Goal: Task Accomplishment & Management: Complete application form

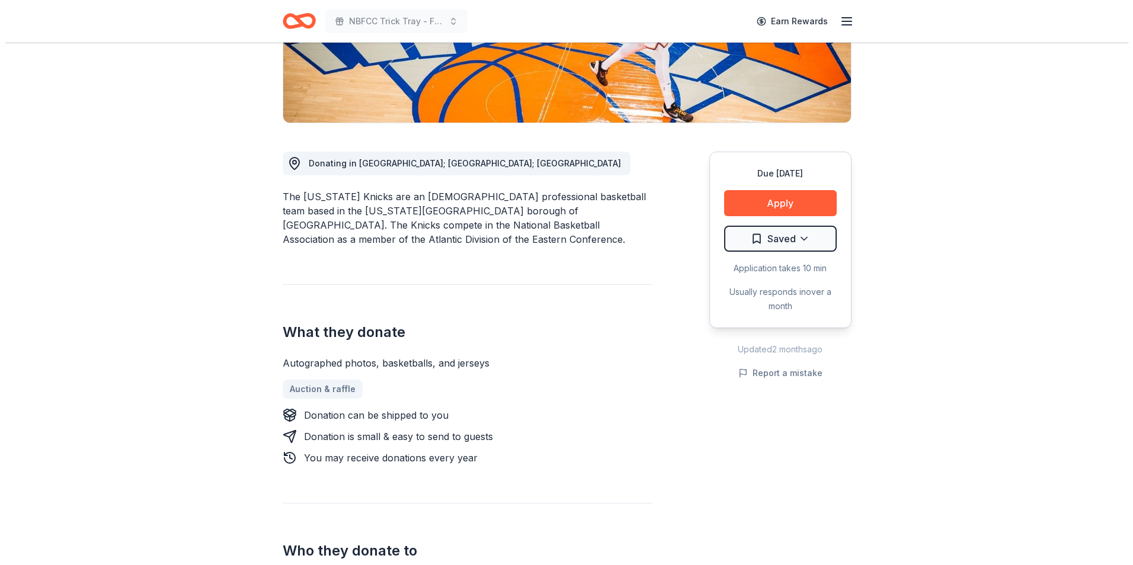
scroll to position [395, 0]
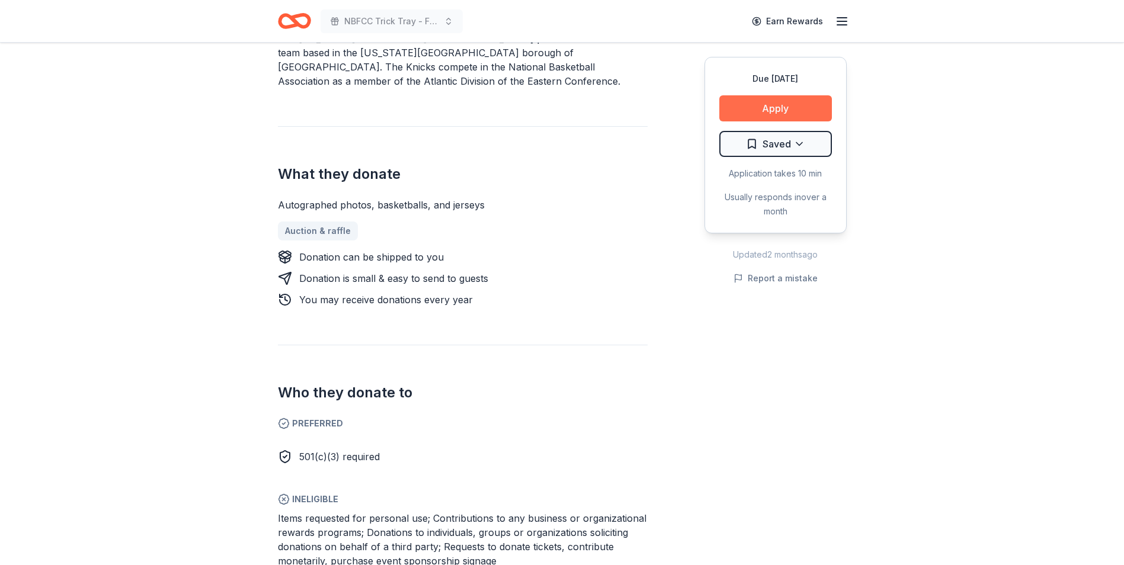
click at [774, 102] on button "Apply" at bounding box center [775, 108] width 113 height 26
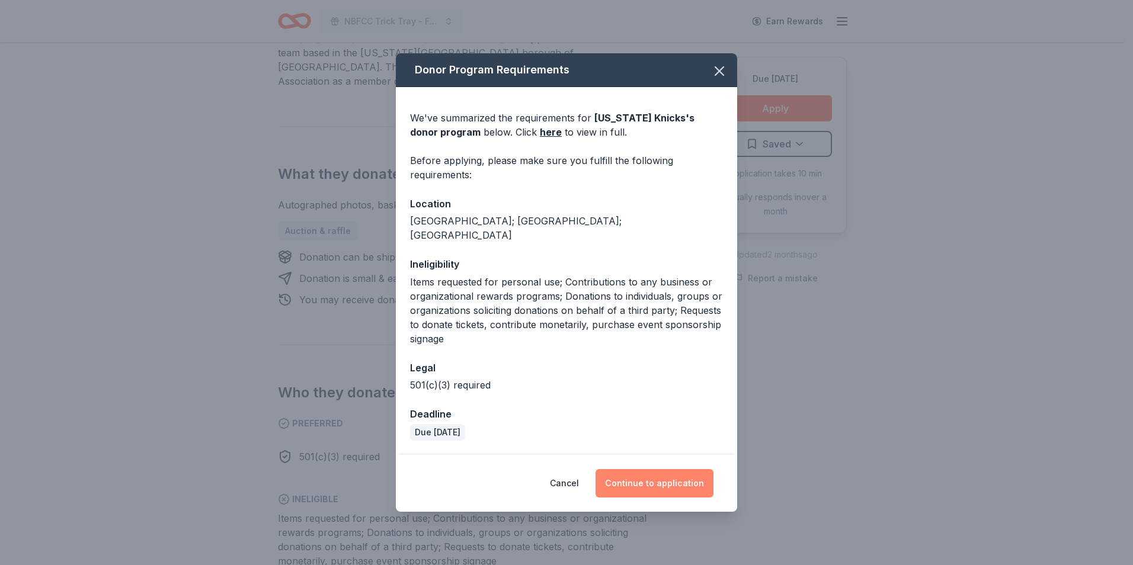
click at [643, 475] on button "Continue to application" at bounding box center [654, 483] width 118 height 28
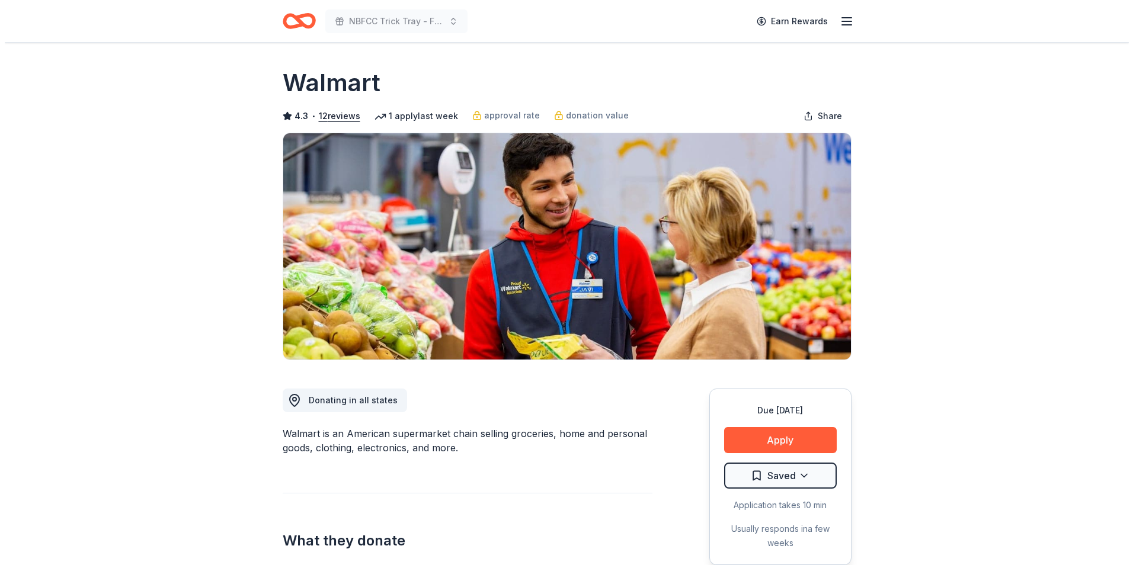
scroll to position [158, 0]
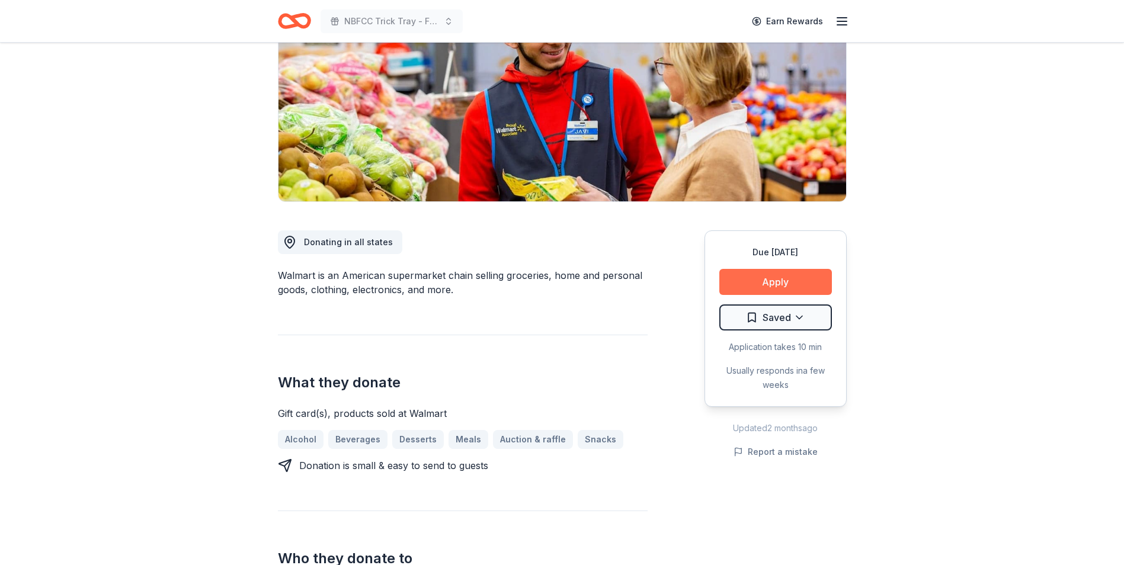
click at [775, 278] on button "Apply" at bounding box center [775, 282] width 113 height 26
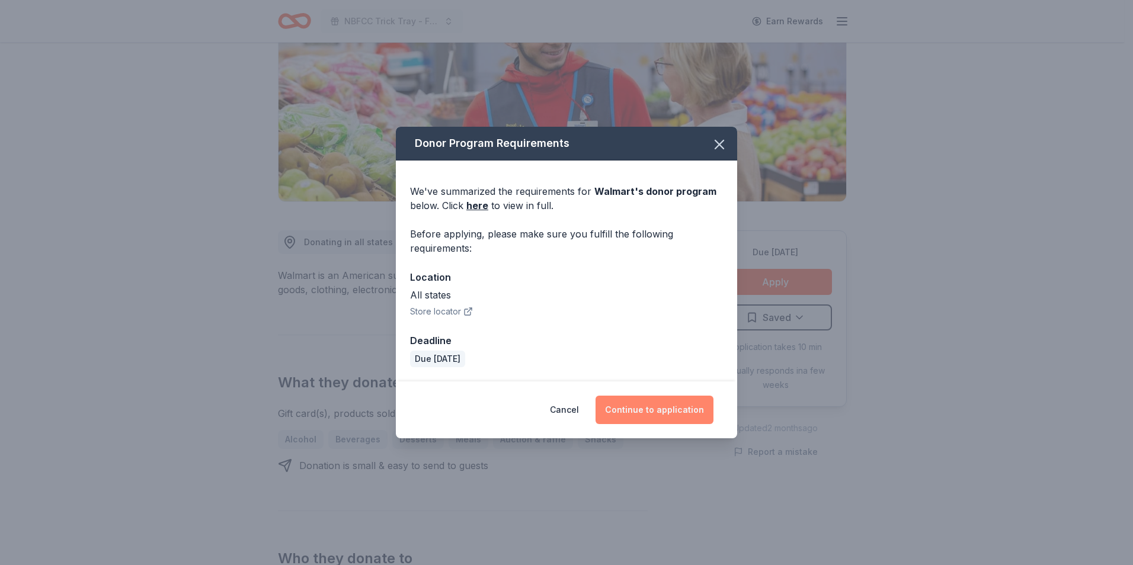
click at [664, 406] on button "Continue to application" at bounding box center [654, 410] width 118 height 28
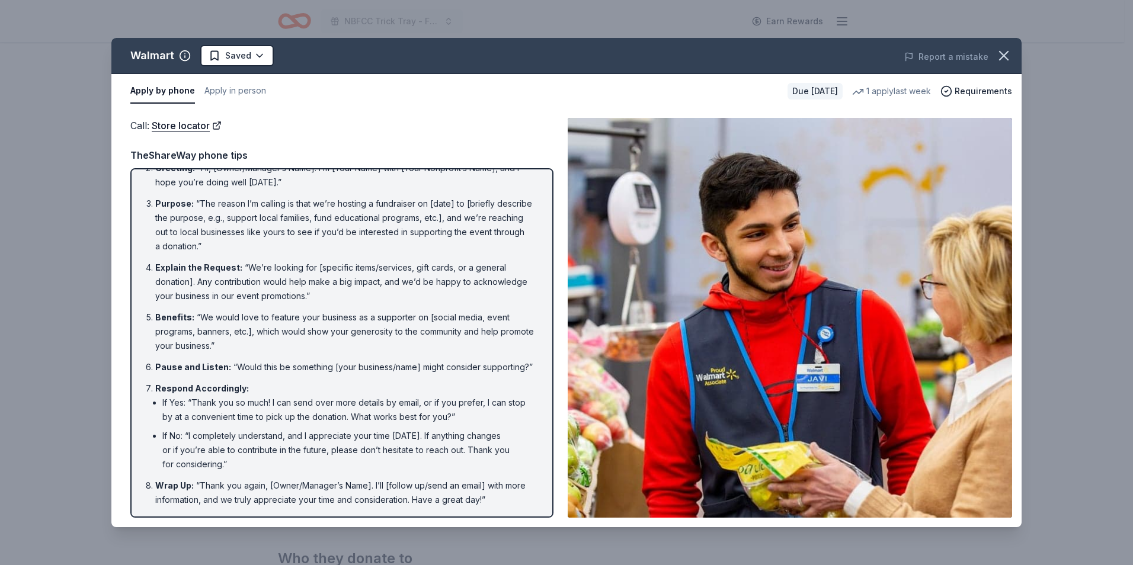
scroll to position [0, 0]
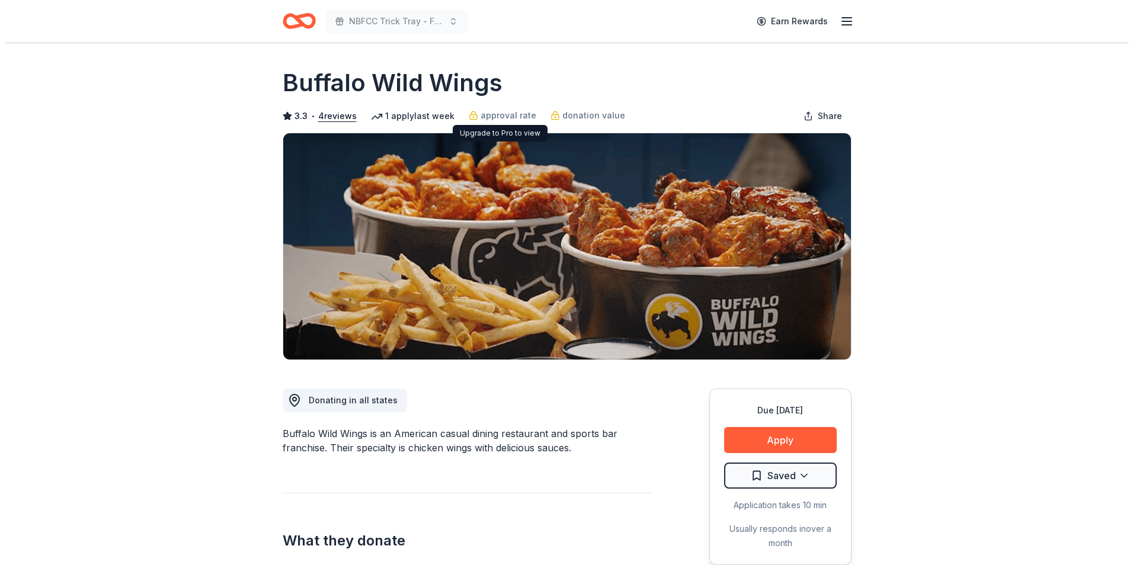
scroll to position [158, 0]
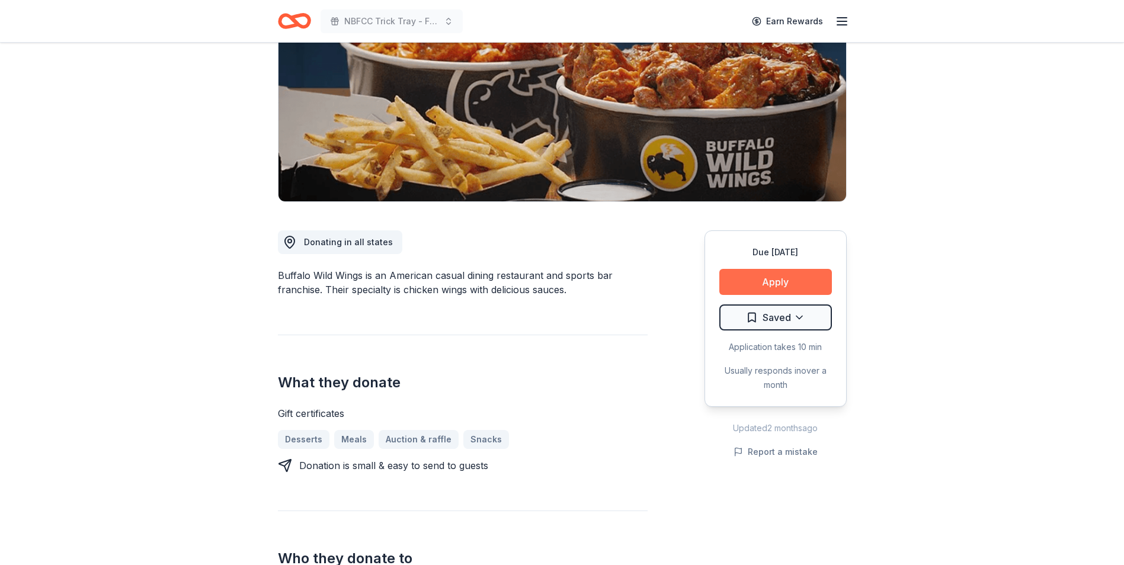
click at [770, 286] on button "Apply" at bounding box center [775, 282] width 113 height 26
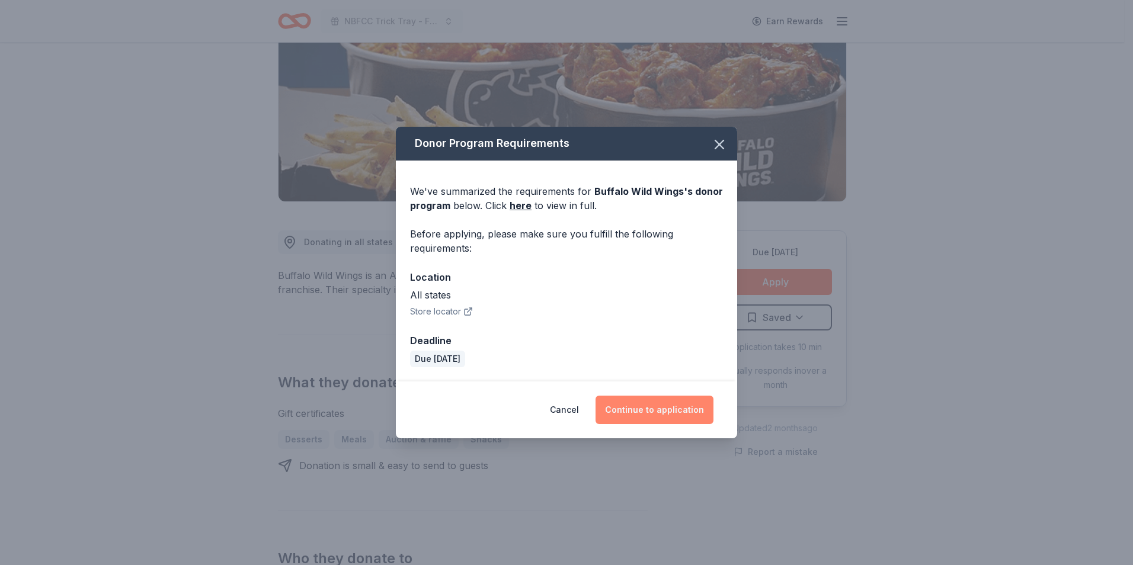
click at [646, 415] on button "Continue to application" at bounding box center [654, 410] width 118 height 28
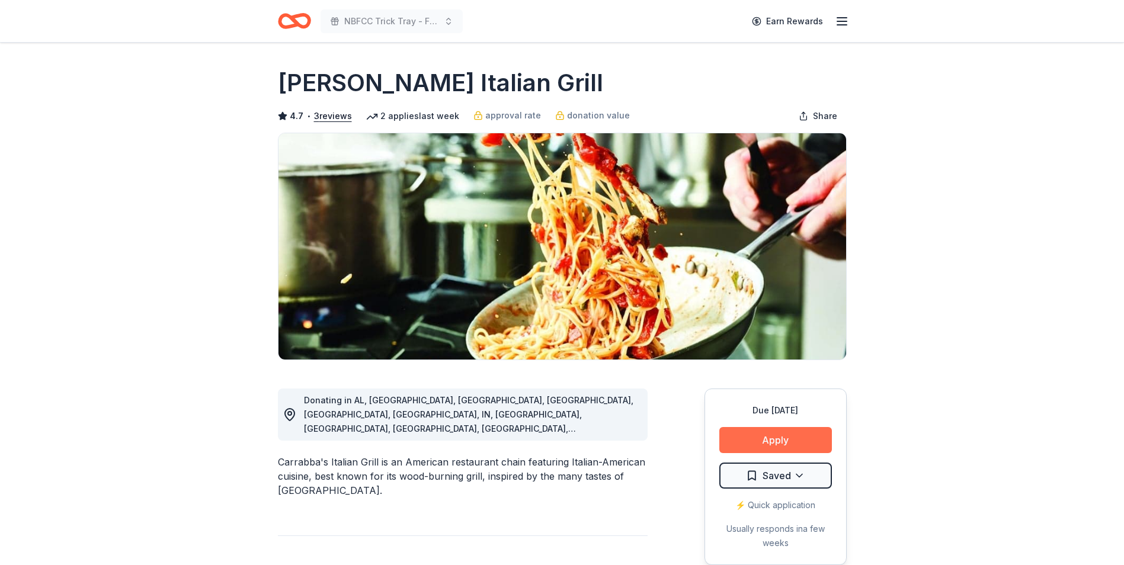
click at [778, 433] on button "Apply" at bounding box center [775, 440] width 113 height 26
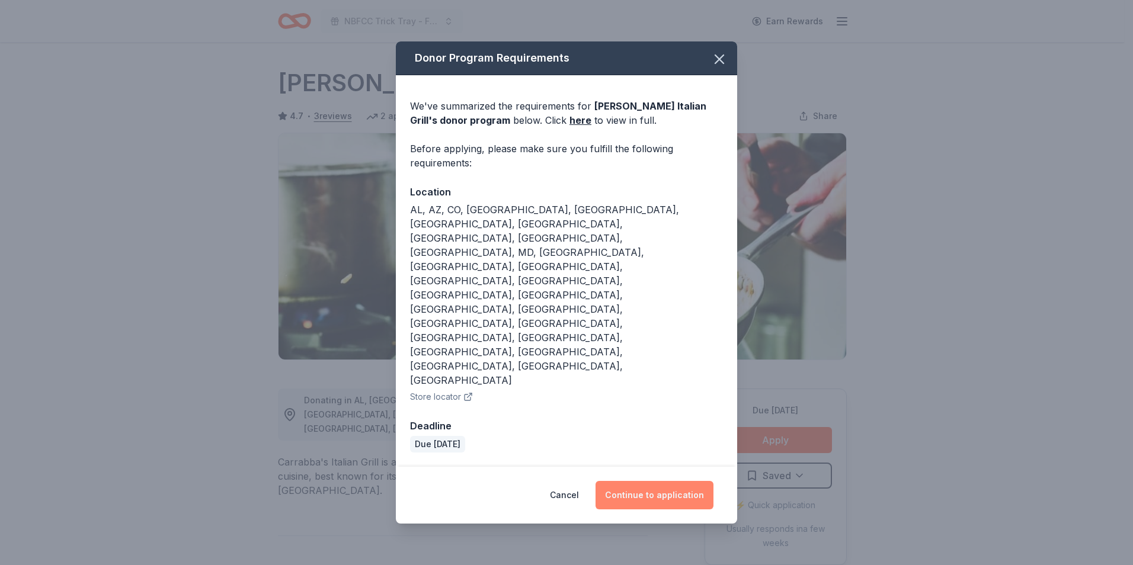
click at [648, 481] on button "Continue to application" at bounding box center [654, 495] width 118 height 28
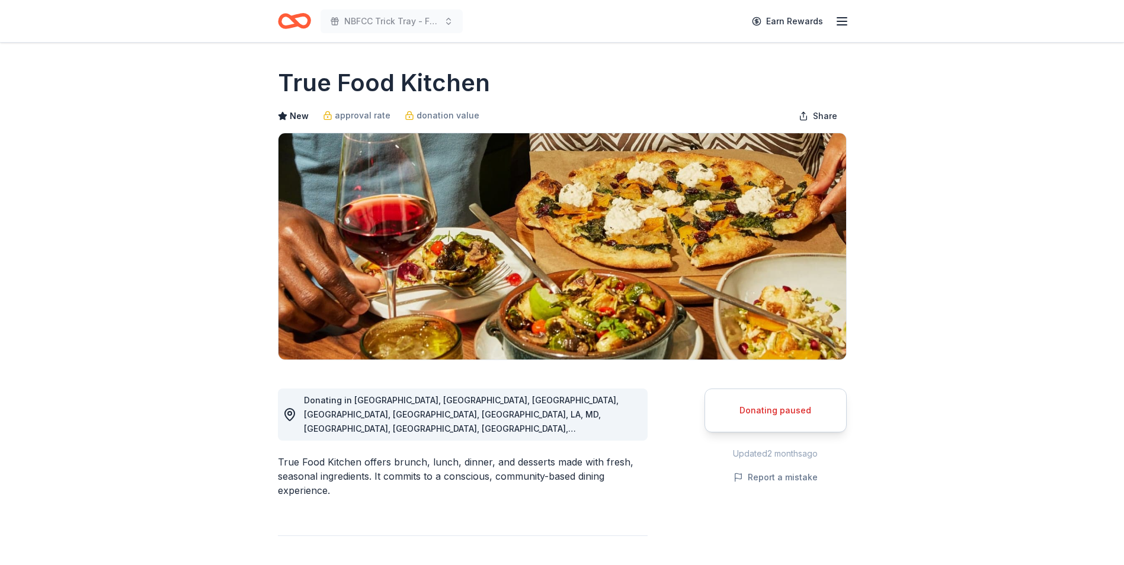
scroll to position [79, 0]
